Goal: Information Seeking & Learning: Learn about a topic

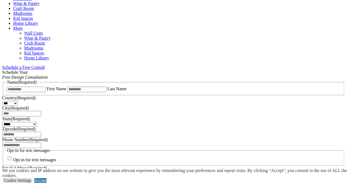
scroll to position [304, 0]
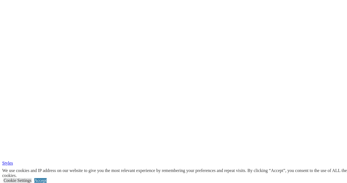
scroll to position [1182, 0]
